Goal: Task Accomplishment & Management: Use online tool/utility

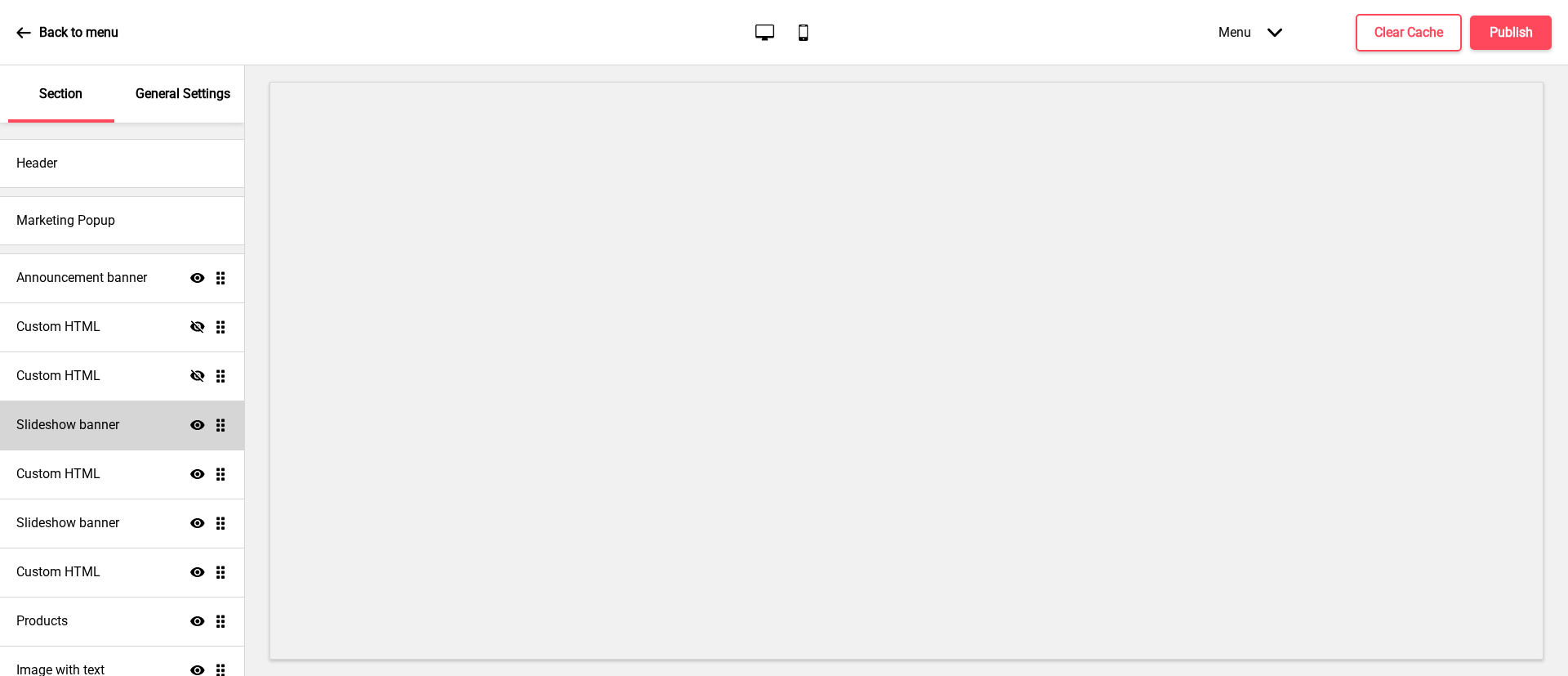
click at [132, 407] on div "Slideshow banner Show Drag" at bounding box center [121, 425] width 244 height 49
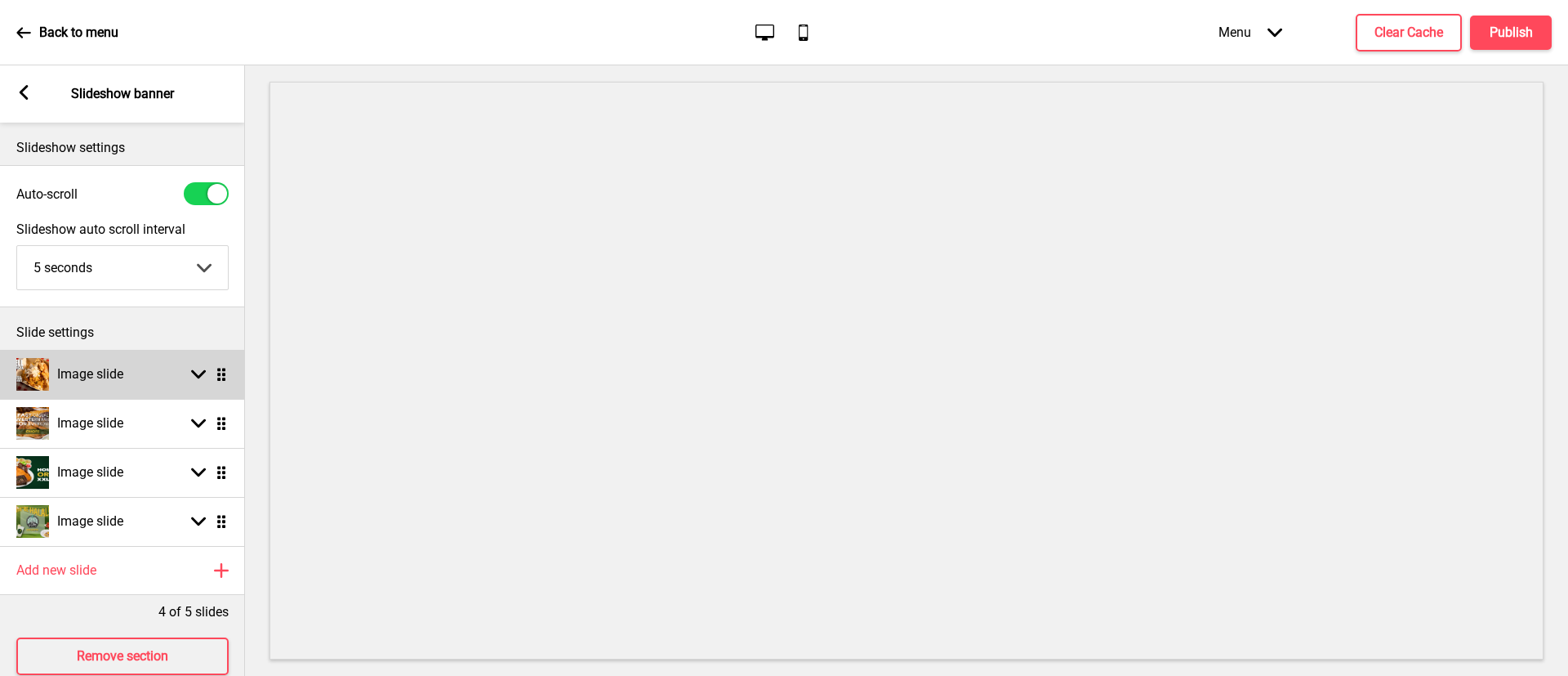
click at [199, 379] on rect at bounding box center [198, 375] width 15 height 15
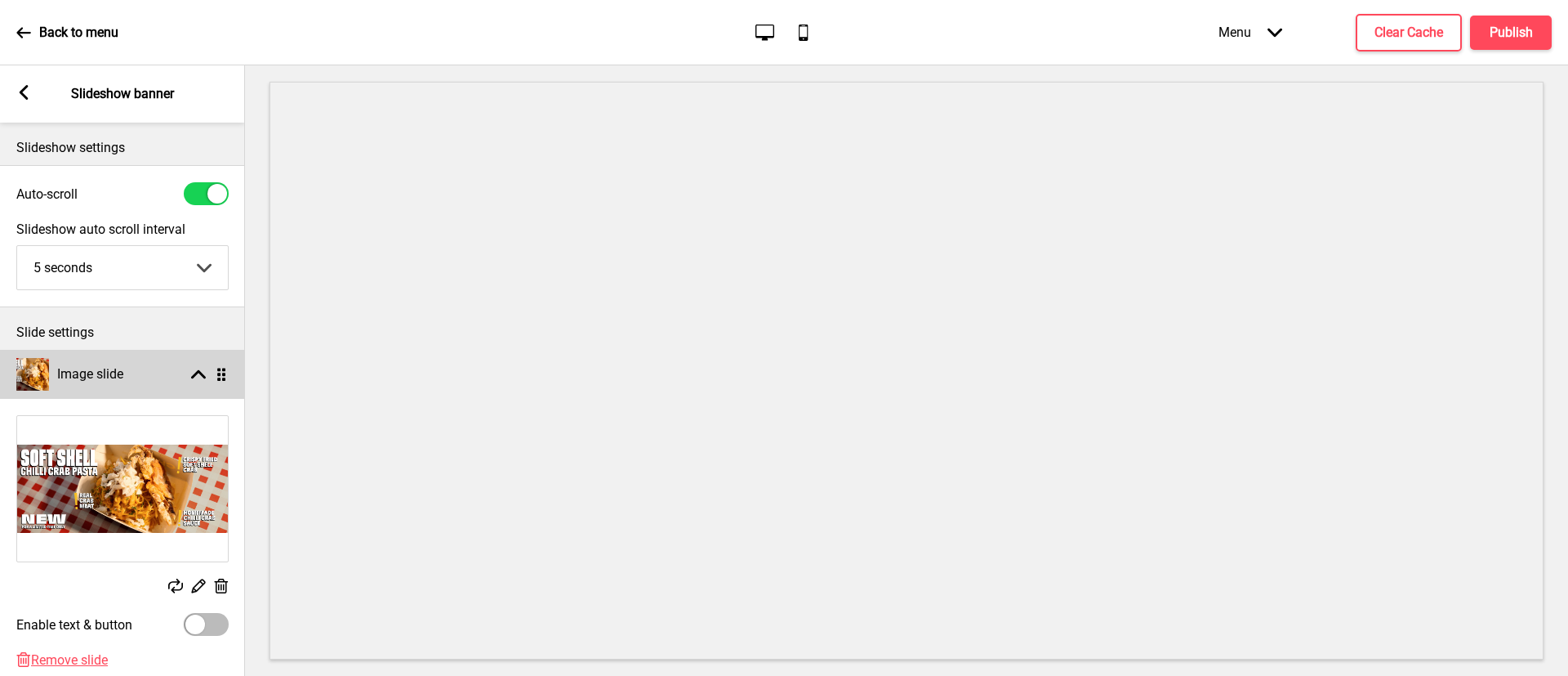
click at [199, 379] on rect at bounding box center [198, 375] width 15 height 15
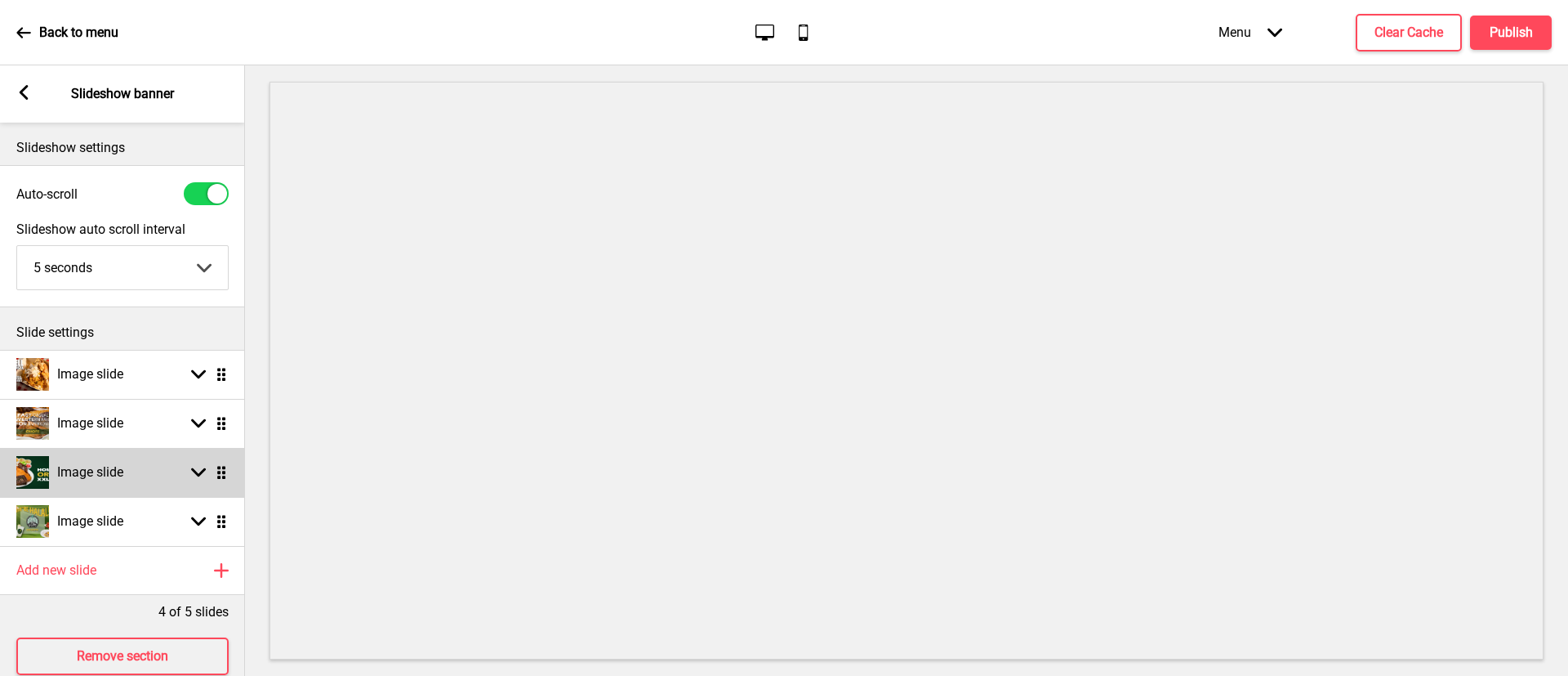
scroll to position [32, 0]
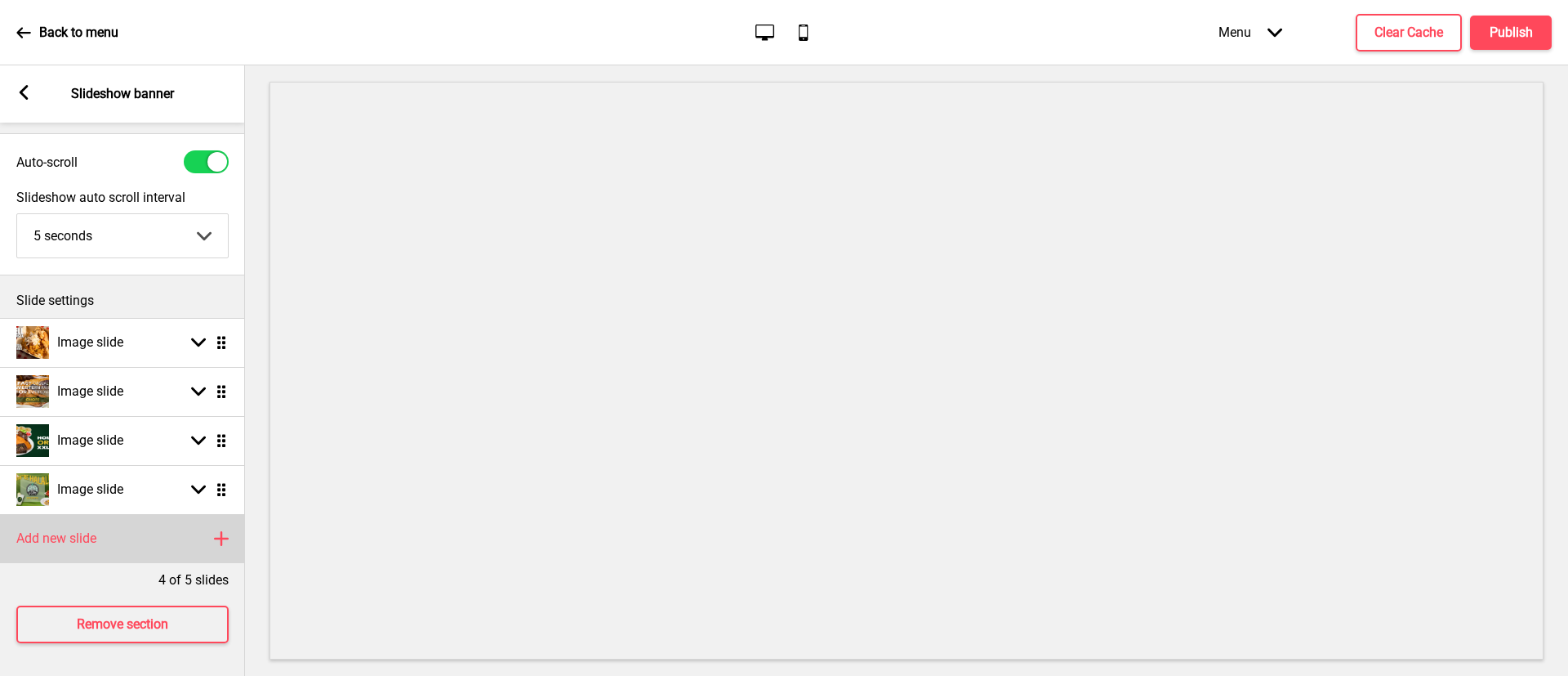
click at [81, 531] on h4 "Add new slide" at bounding box center [57, 539] width 80 height 18
click at [220, 540] on ul "Image slide Arrow down Drag Image slide Arrow down Drag Image slide Arrow down …" at bounding box center [122, 440] width 245 height 245
click at [195, 537] on icon at bounding box center [198, 539] width 15 height 9
select select "right"
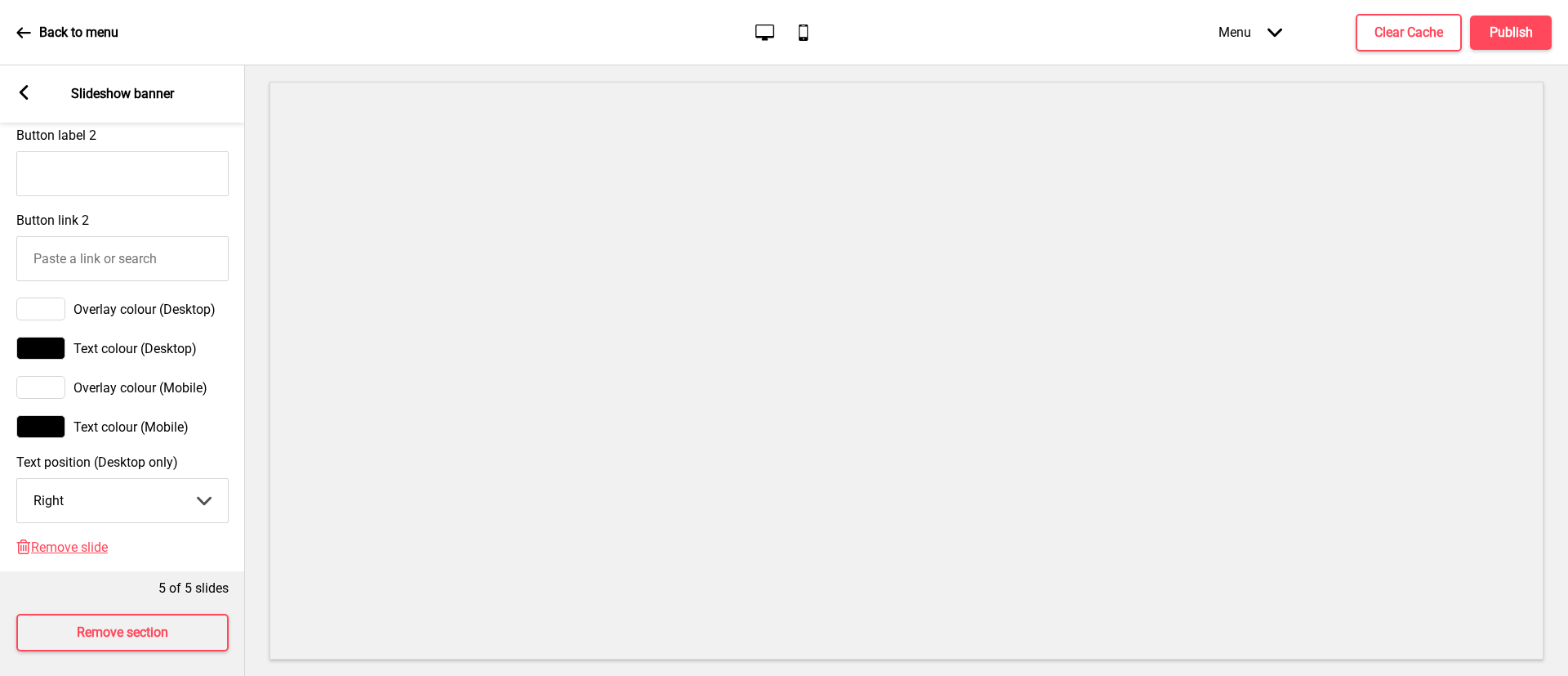
scroll to position [1095, 0]
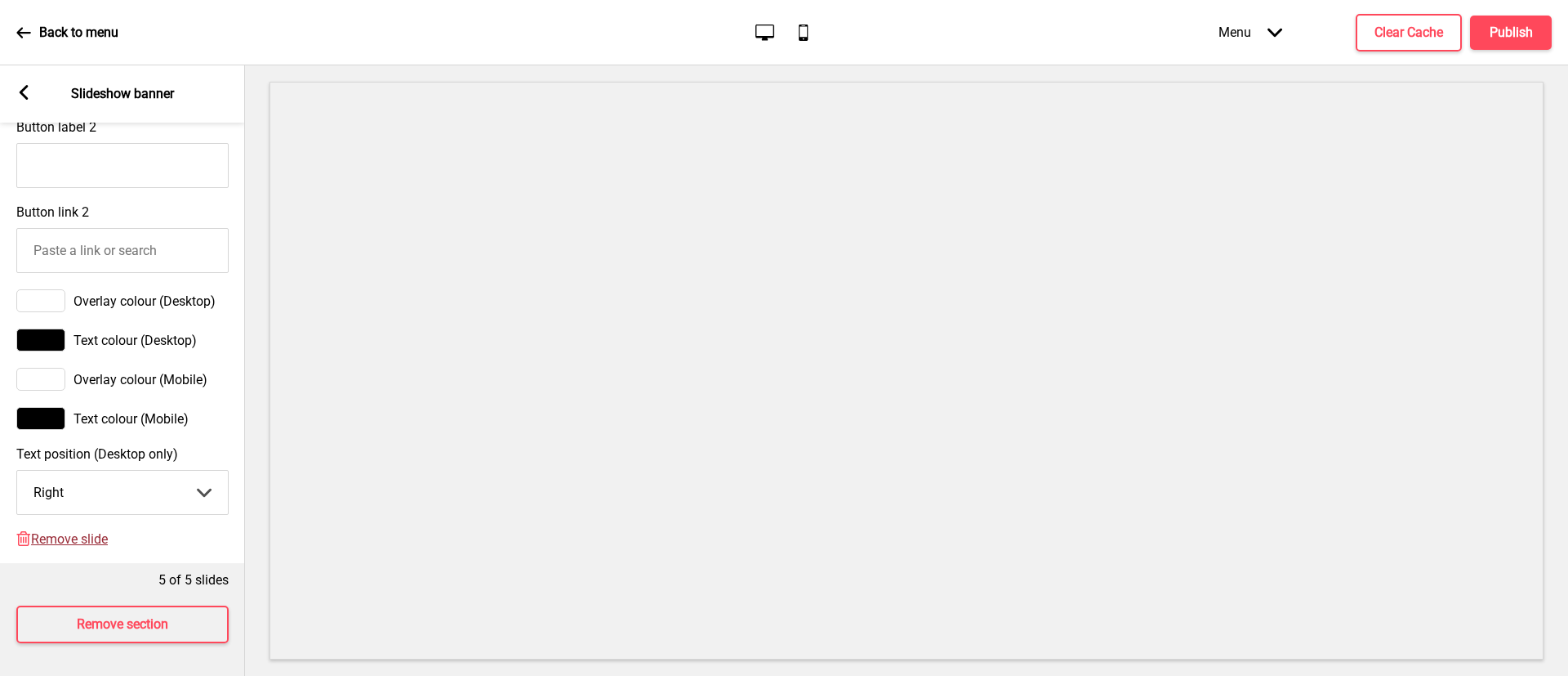
click at [76, 543] on span "Remove slide" at bounding box center [69, 538] width 77 height 16
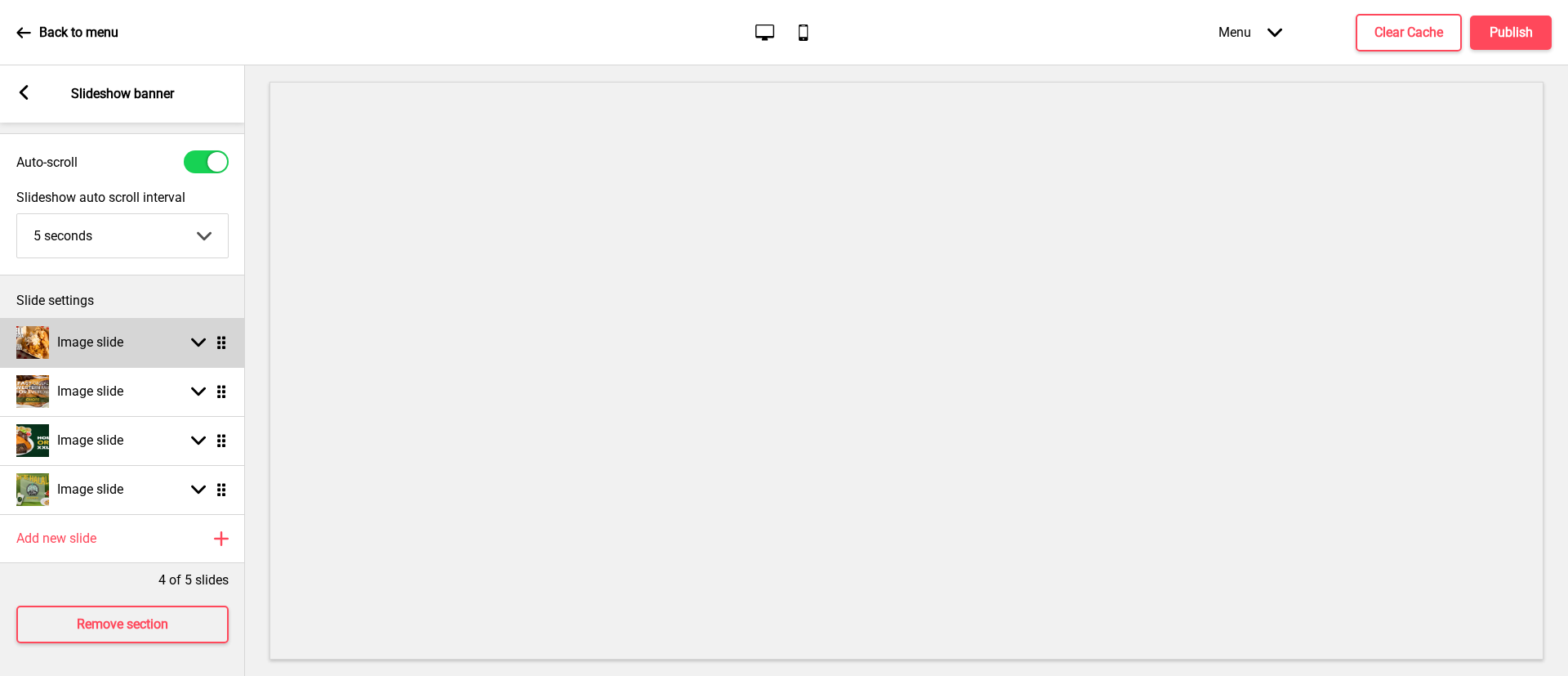
scroll to position [0, 0]
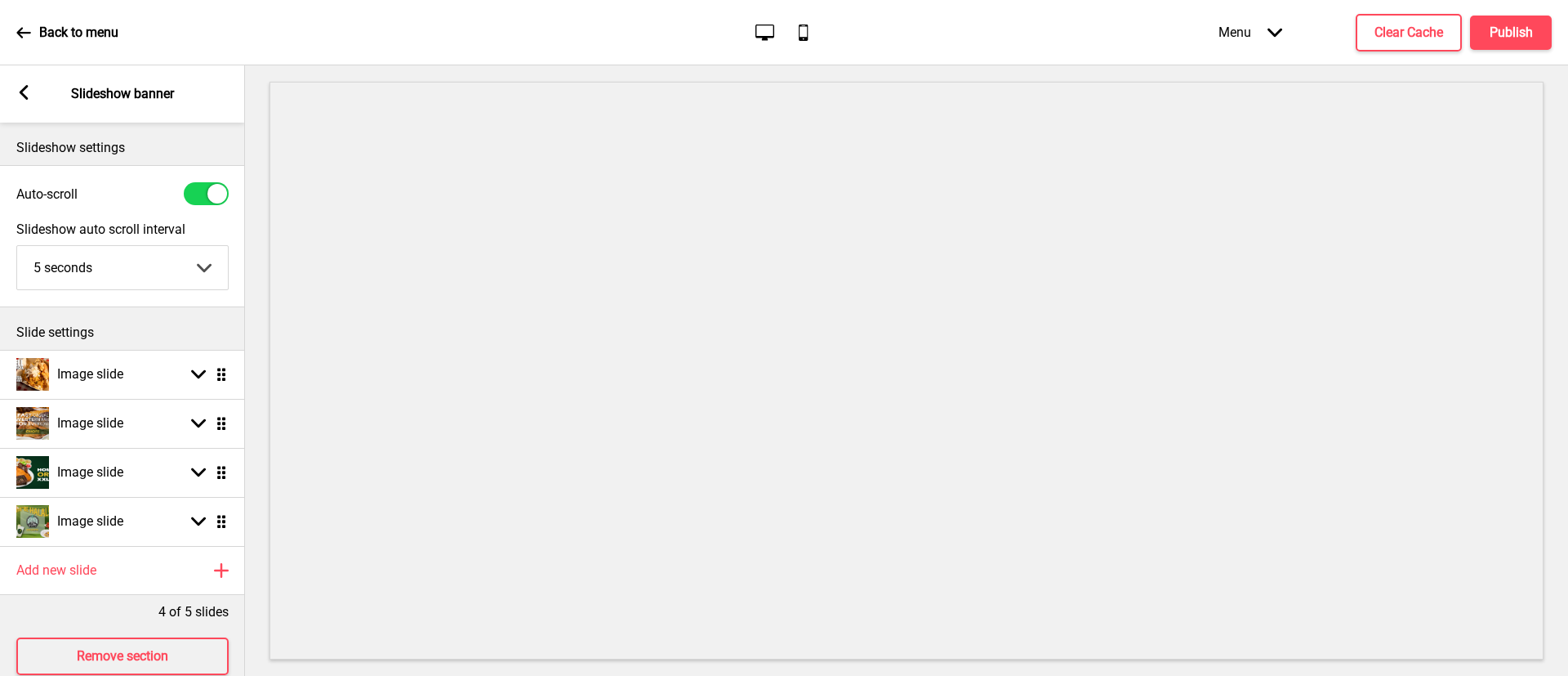
click at [22, 91] on icon at bounding box center [24, 92] width 9 height 15
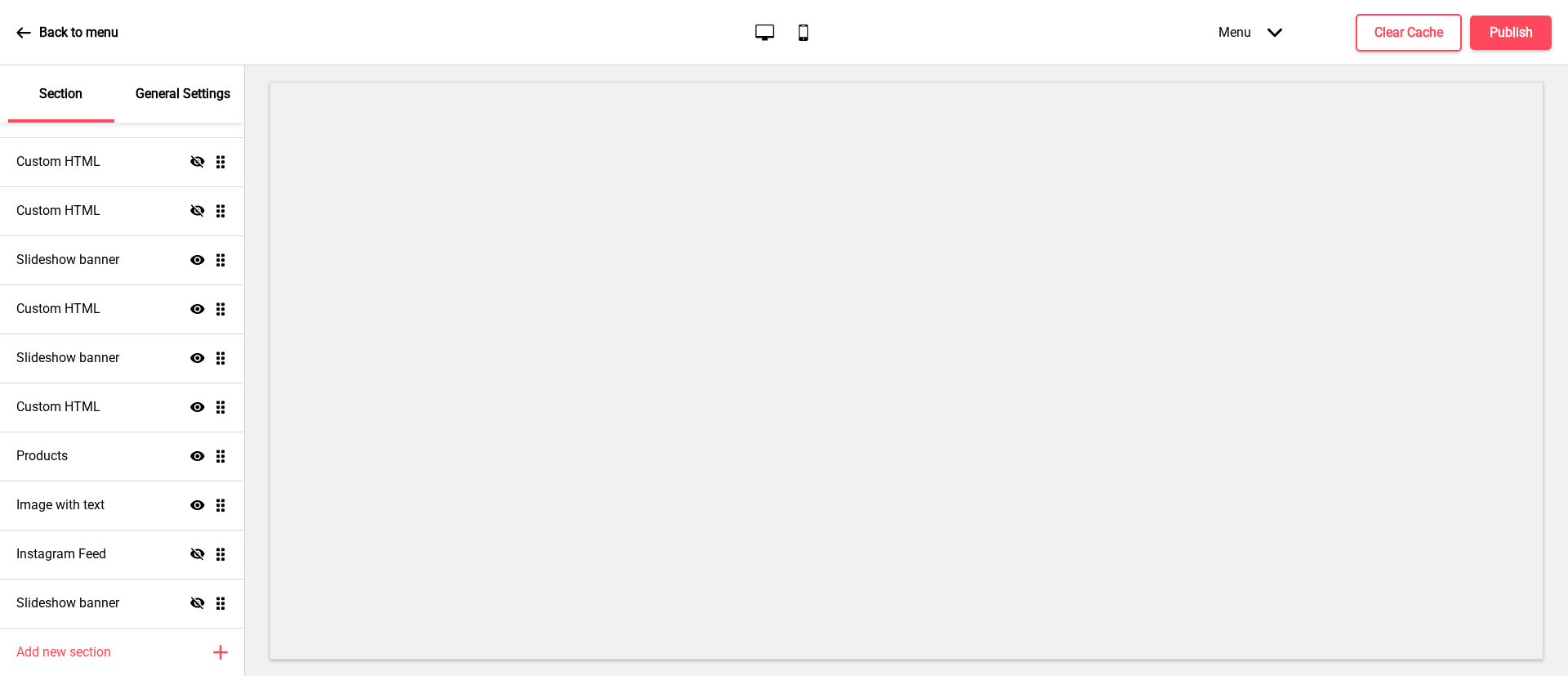
scroll to position [223, 0]
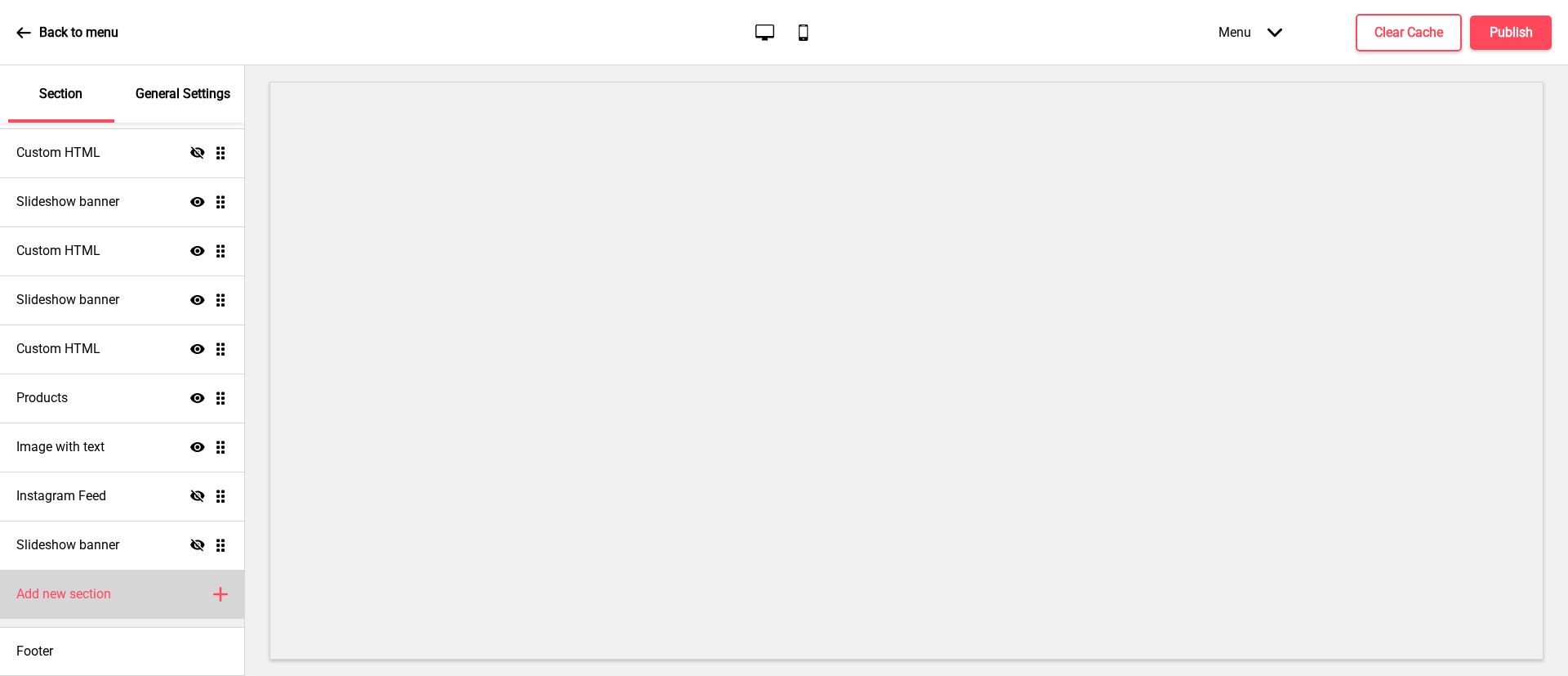
click at [27, 593] on h4 "Add new section" at bounding box center [64, 594] width 95 height 18
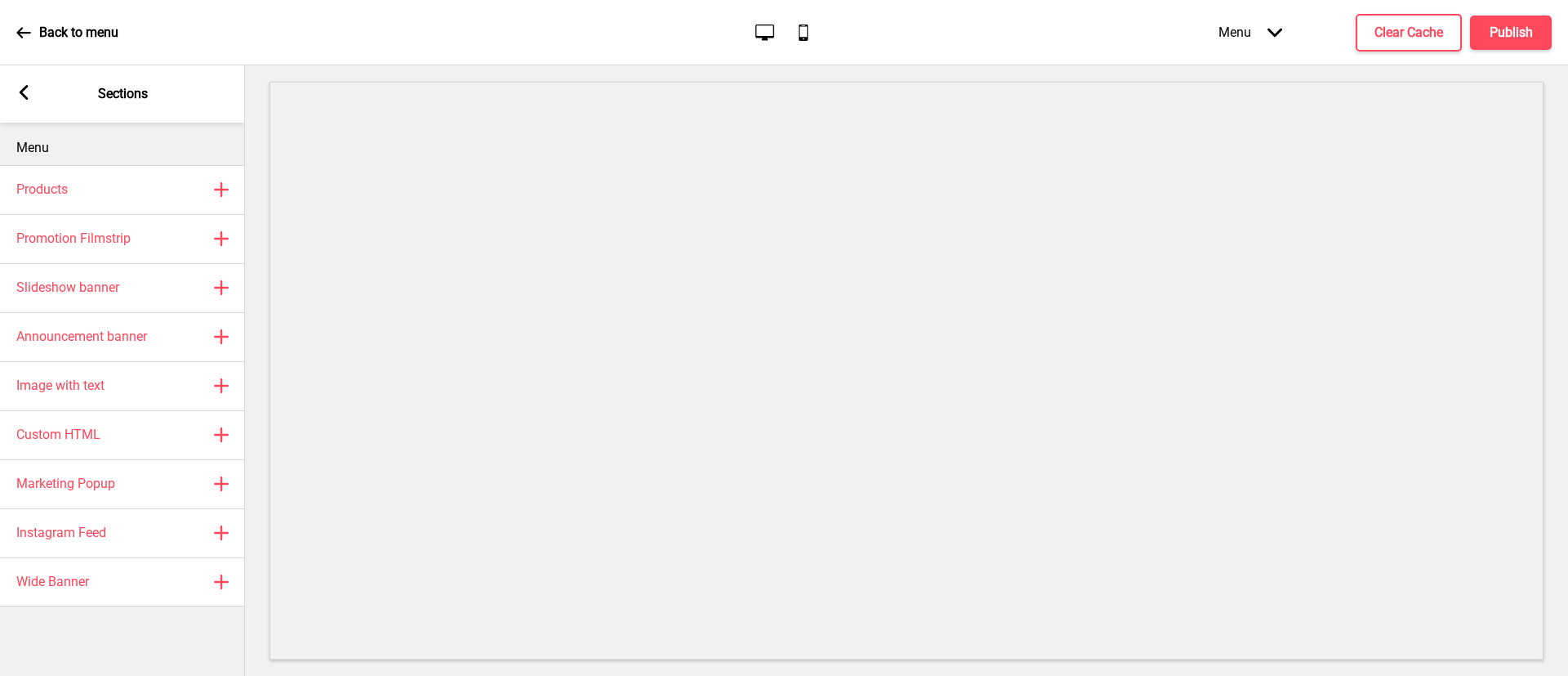
click at [26, 35] on icon at bounding box center [24, 33] width 15 height 15
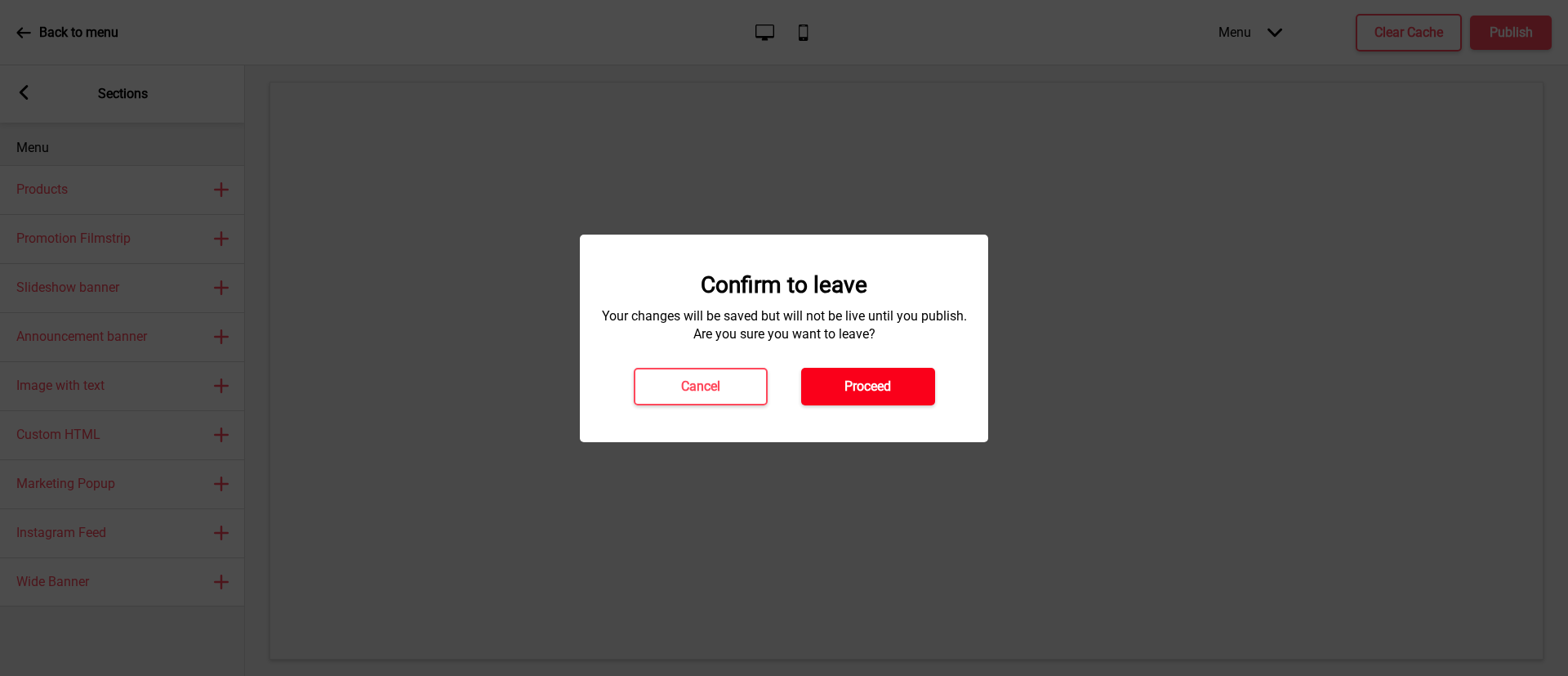
click at [806, 388] on button "Proceed" at bounding box center [868, 386] width 134 height 37
